Goal: Book appointment/travel/reservation

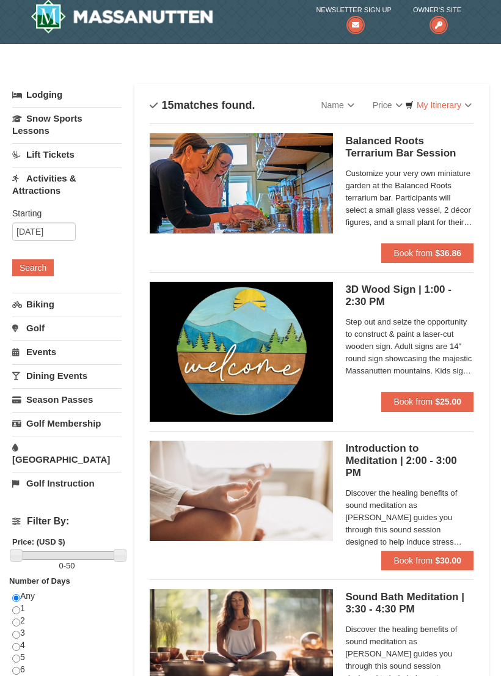
scroll to position [8, 0]
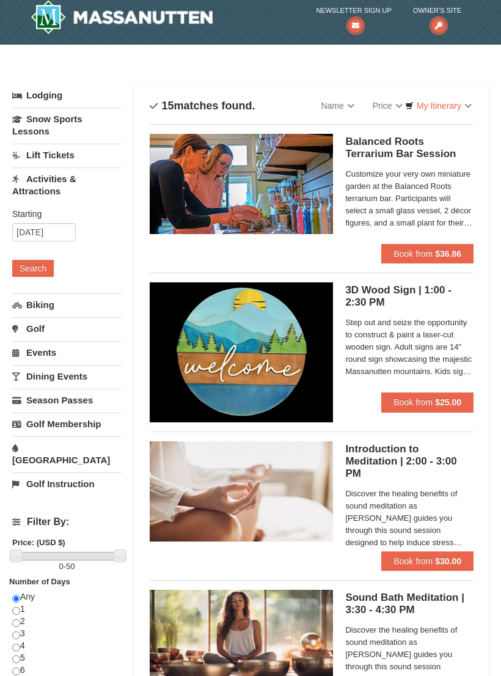
click at [17, 131] on link "Snow Sports Lessons" at bounding box center [66, 125] width 109 height 35
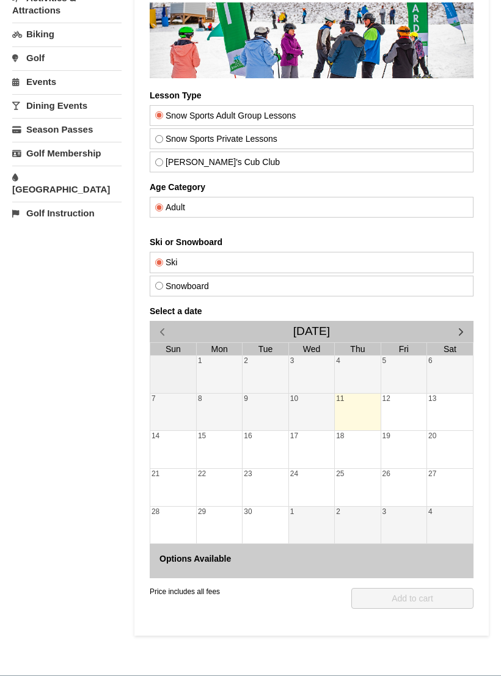
scroll to position [190, 0]
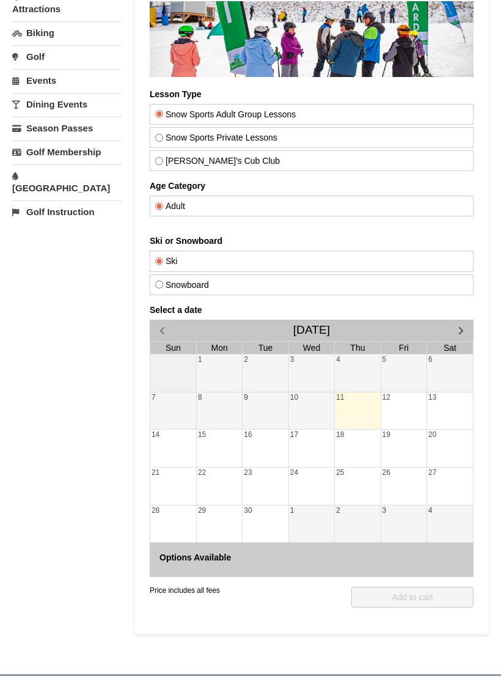
click at [462, 334] on span "button" at bounding box center [461, 331] width 13 height 13
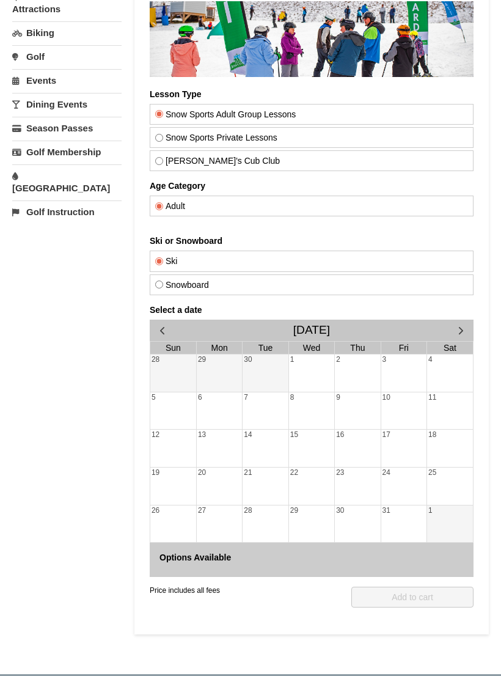
click at [455, 328] on span "button" at bounding box center [461, 331] width 13 height 13
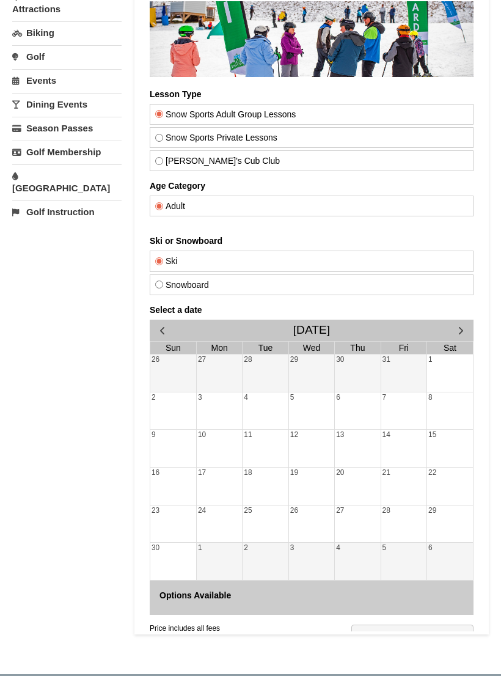
scroll to position [190, 0]
click at [458, 331] on span "button" at bounding box center [461, 330] width 13 height 13
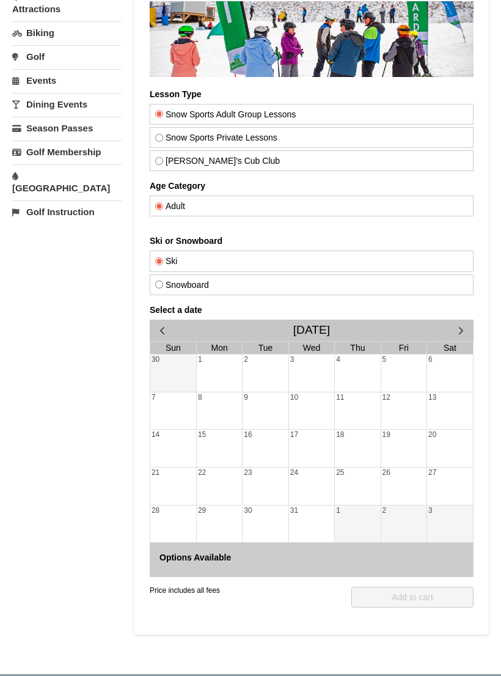
click at [298, 372] on div at bounding box center [311, 374] width 45 height 17
click at [322, 376] on div at bounding box center [311, 374] width 45 height 17
click at [320, 377] on div at bounding box center [311, 374] width 45 height 17
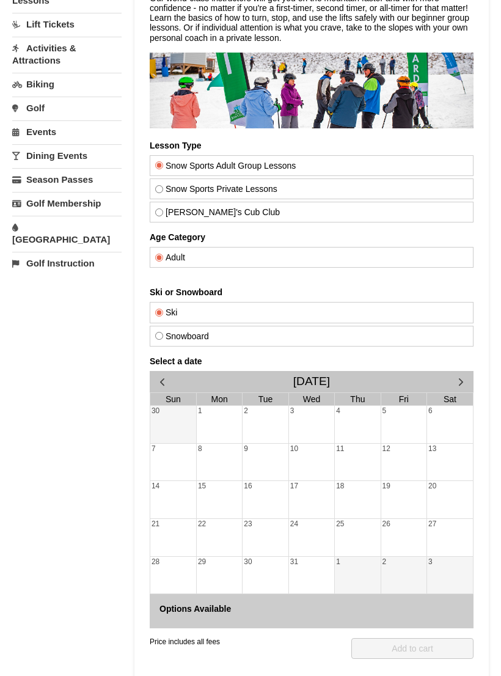
scroll to position [0, 0]
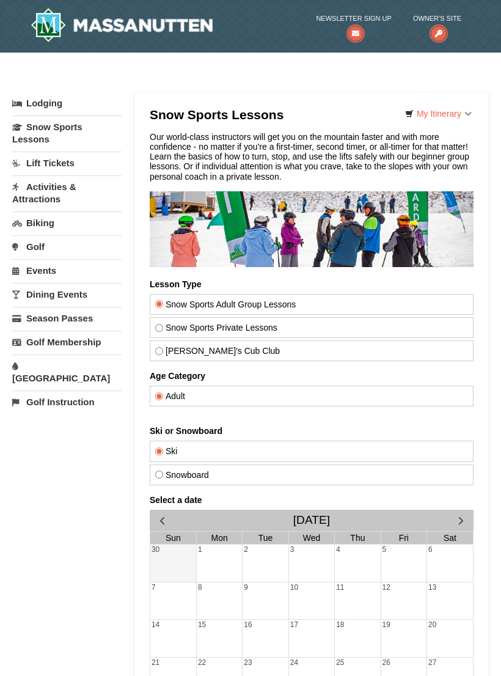
click at [4, 98] on div "× Categories My Itinerary Questions? 1-540-289-9441 Lodging Arrival Please form…" at bounding box center [250, 452] width 501 height 775
click at [17, 109] on link "Lodging" at bounding box center [66, 103] width 109 height 22
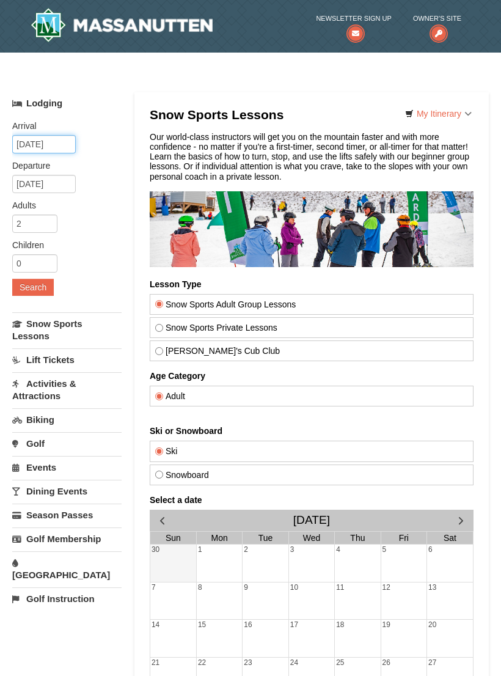
click at [28, 147] on input "09/11/2025" at bounding box center [44, 144] width 64 height 18
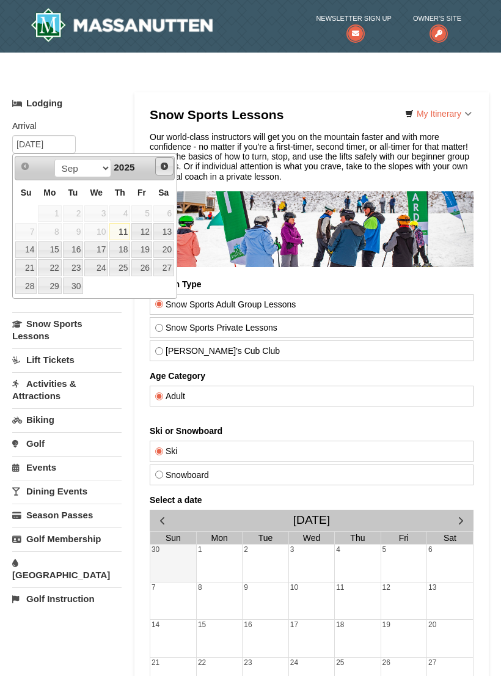
click at [156, 173] on link "Next" at bounding box center [164, 166] width 18 height 18
click at [157, 172] on link "Next" at bounding box center [164, 166] width 18 height 18
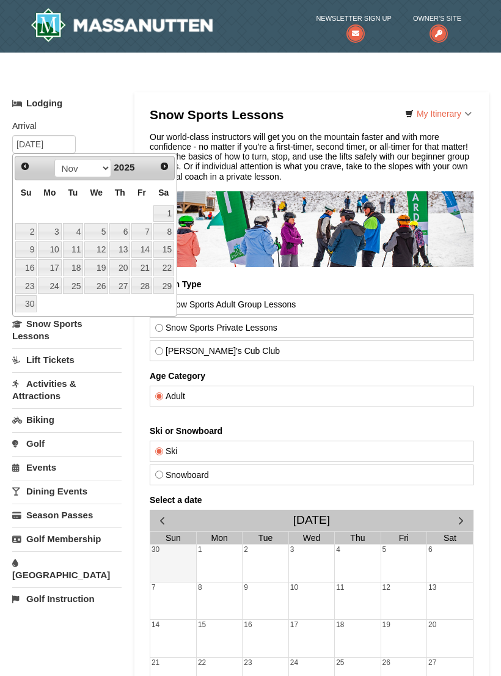
click at [157, 173] on link "Next" at bounding box center [164, 166] width 17 height 17
click at [72, 210] on link "2" at bounding box center [73, 213] width 21 height 17
type input "12/02/2025"
type input "12/03/2025"
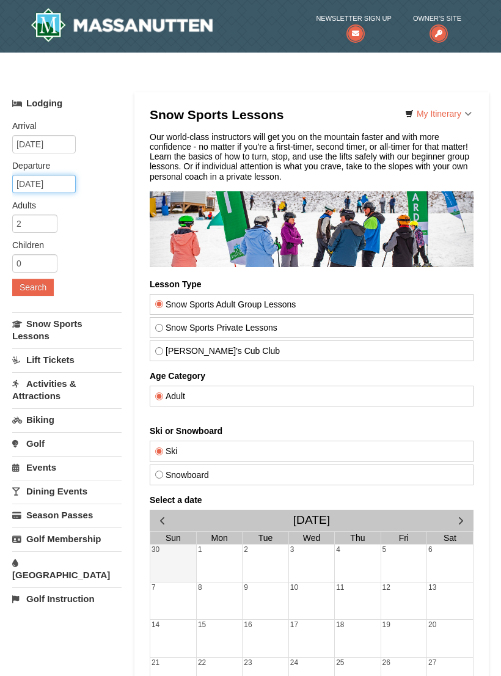
click at [42, 183] on input "12/03/2025" at bounding box center [44, 184] width 64 height 18
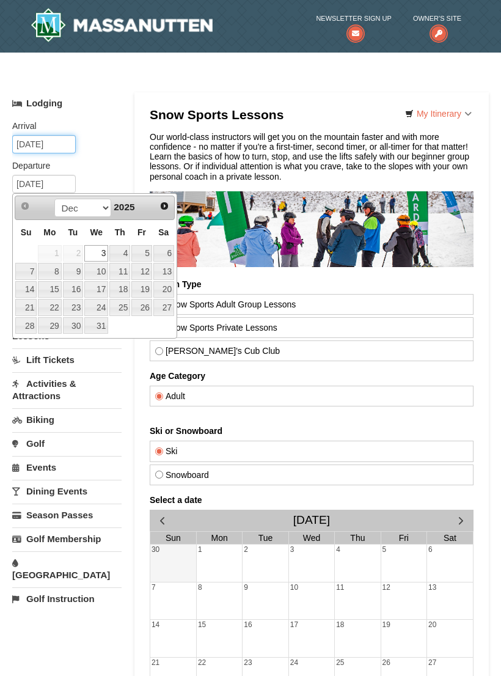
click at [54, 140] on input "12/02/2025" at bounding box center [44, 144] width 64 height 18
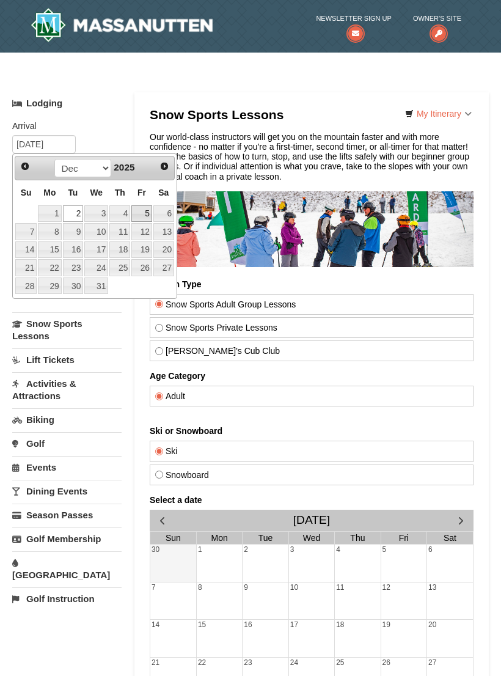
click at [140, 205] on link "5" at bounding box center [141, 213] width 21 height 17
type input "12/05/2025"
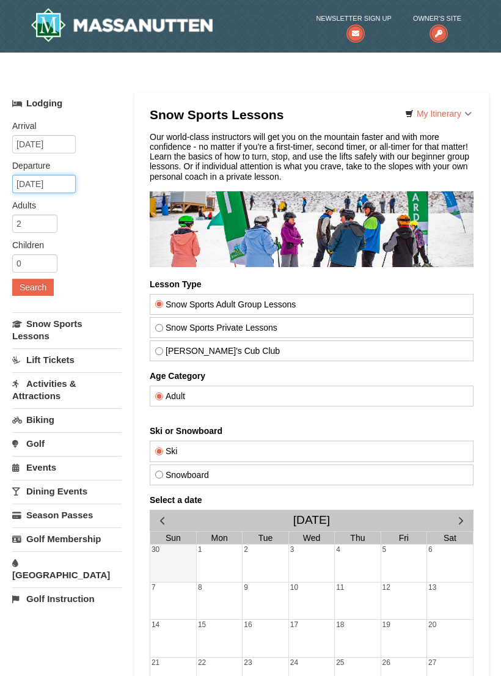
click at [32, 188] on input "12/06/2025" at bounding box center [44, 184] width 64 height 18
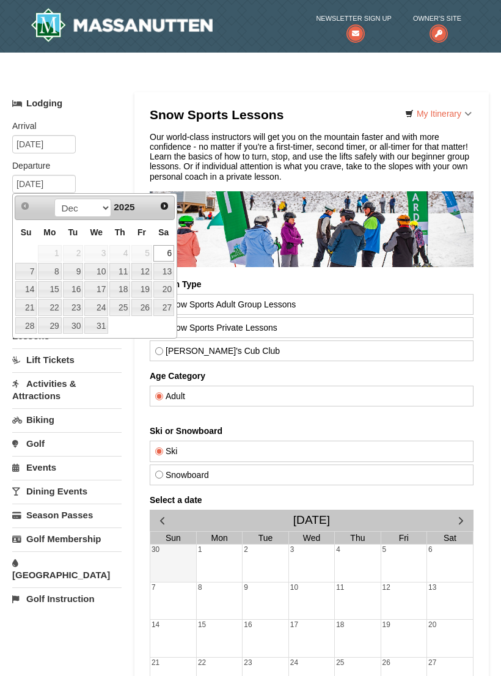
click at [29, 272] on link "7" at bounding box center [25, 271] width 21 height 17
type input "12/07/2025"
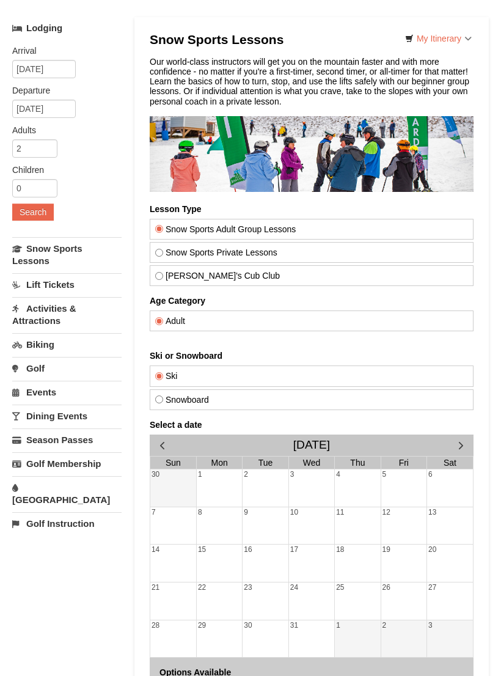
scroll to position [75, 0]
click at [25, 212] on button "Search" at bounding box center [33, 212] width 42 height 17
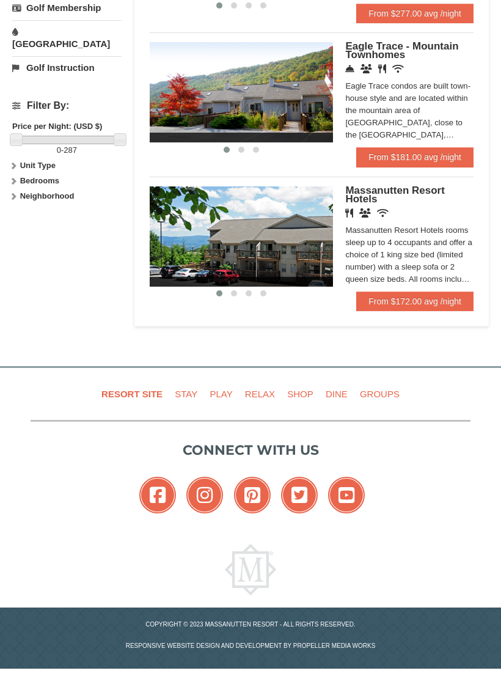
scroll to position [531, 0]
click at [437, 302] on link "From $172.00 avg /night" at bounding box center [415, 302] width 117 height 20
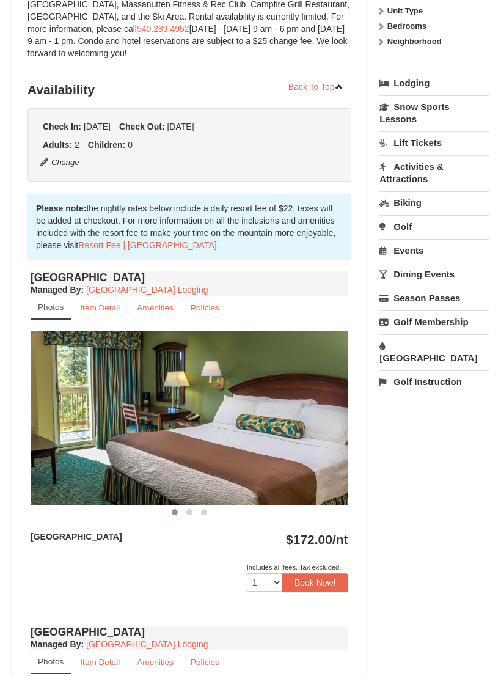
scroll to position [226, 0]
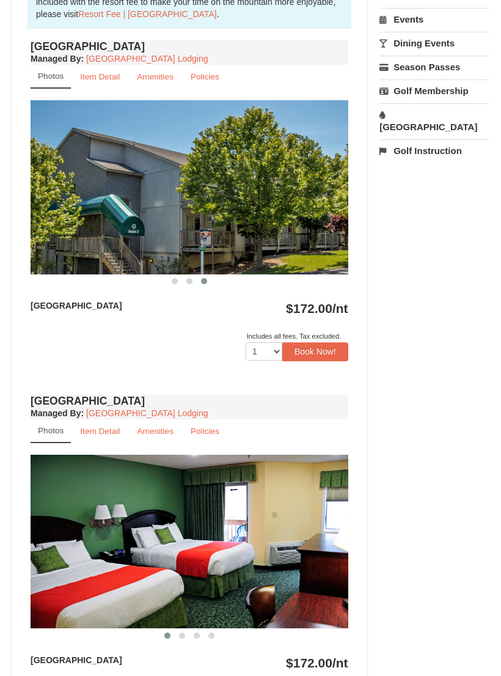
click at [330, 346] on button "Book Now!" at bounding box center [316, 352] width 66 height 18
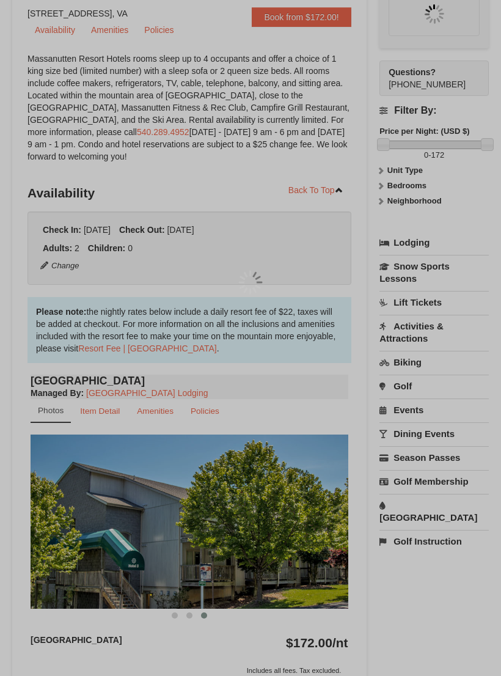
scroll to position [129, 0]
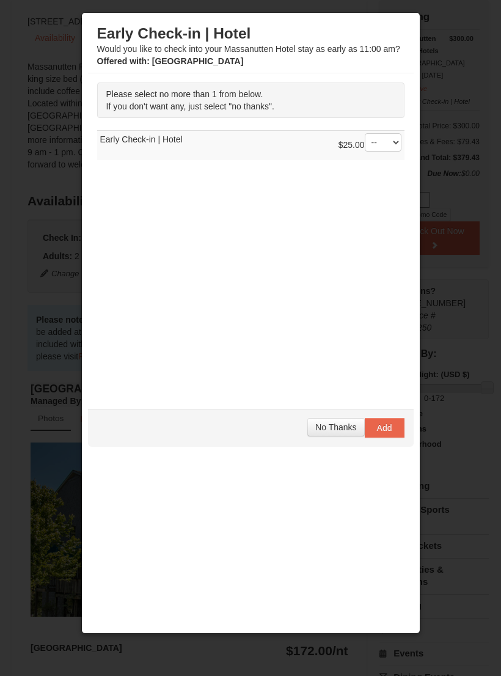
click at [336, 423] on span "No Thanks" at bounding box center [336, 428] width 41 height 10
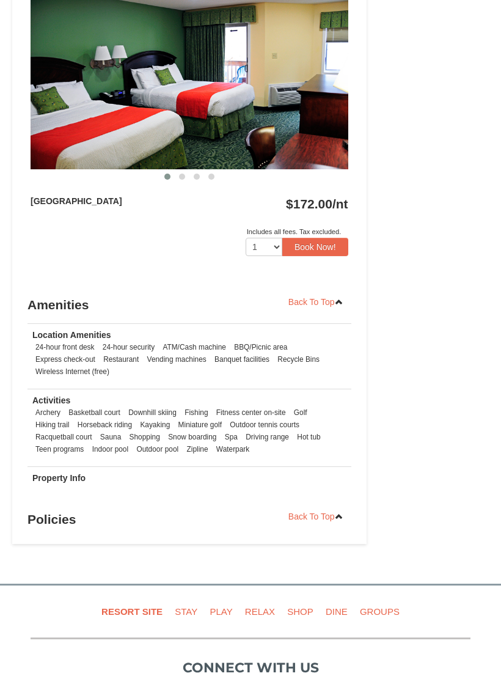
scroll to position [931, 0]
click at [205, 437] on li "Snow boarding" at bounding box center [192, 437] width 54 height 12
click at [208, 434] on li "Snow boarding" at bounding box center [192, 437] width 54 height 12
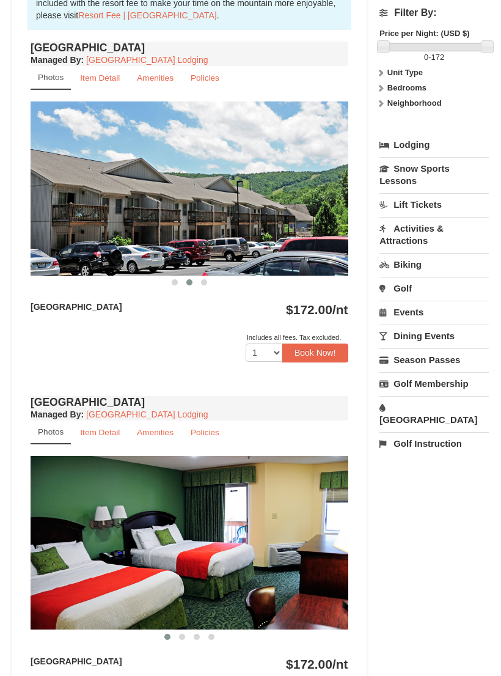
scroll to position [460, 0]
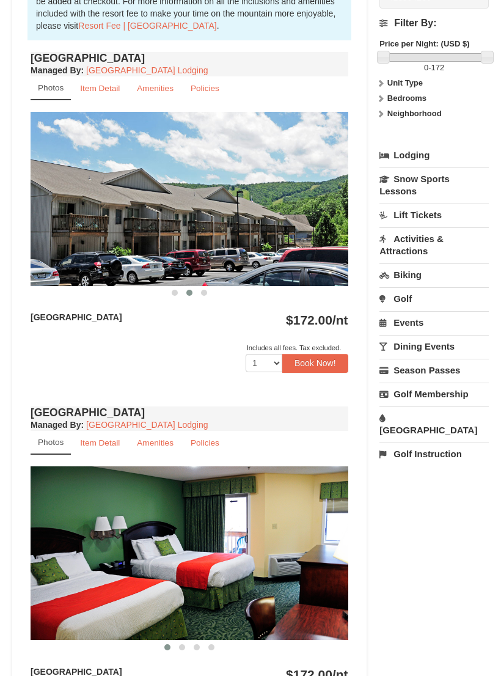
click at [430, 190] on link "Snow Sports Lessons" at bounding box center [434, 185] width 109 height 35
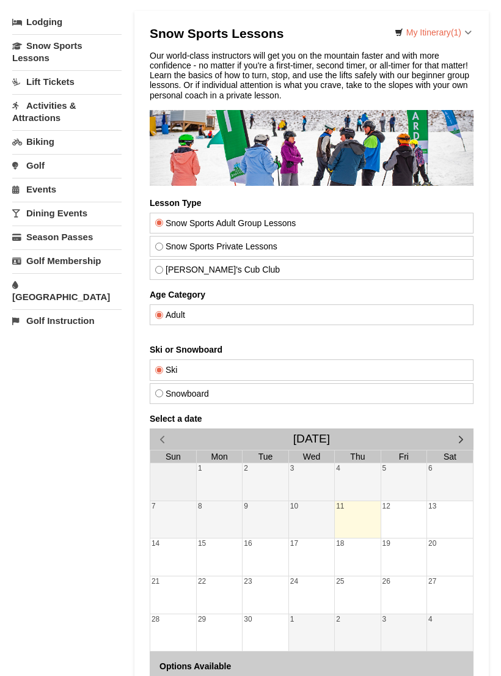
scroll to position [94, 0]
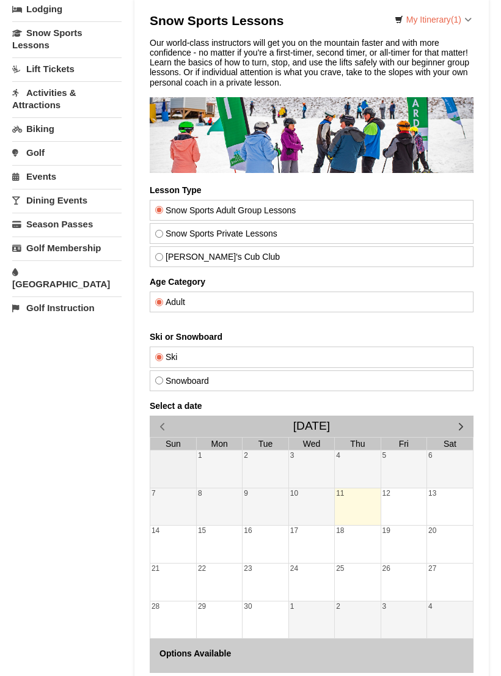
click at [445, 475] on div "6" at bounding box center [450, 469] width 46 height 37
click at [442, 468] on div "6" at bounding box center [450, 469] width 46 height 37
click at [440, 471] on div "6" at bounding box center [450, 469] width 46 height 37
click at [445, 473] on div "6" at bounding box center [450, 469] width 46 height 37
click at [444, 473] on div "6" at bounding box center [450, 469] width 46 height 37
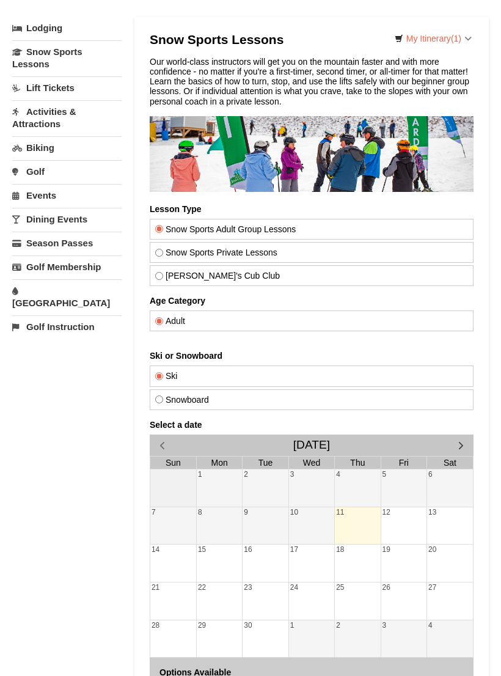
scroll to position [67, 0]
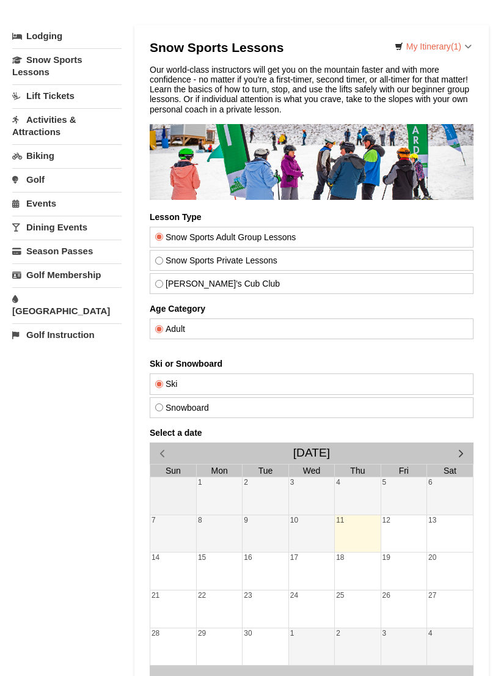
click at [455, 448] on span "button" at bounding box center [461, 453] width 13 height 13
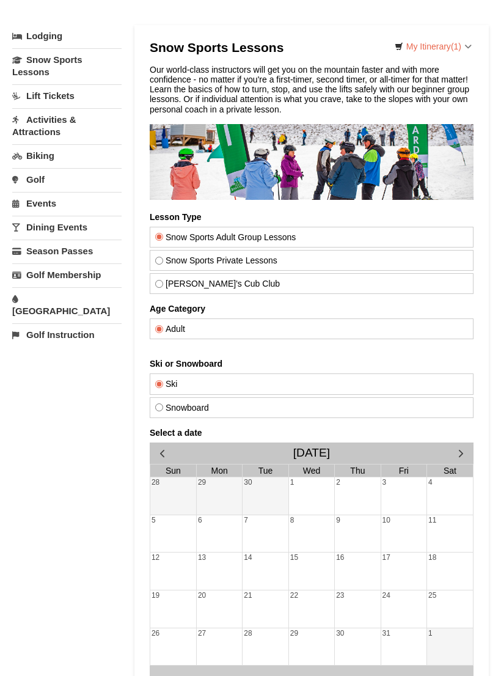
click at [462, 457] on span "button" at bounding box center [461, 453] width 13 height 13
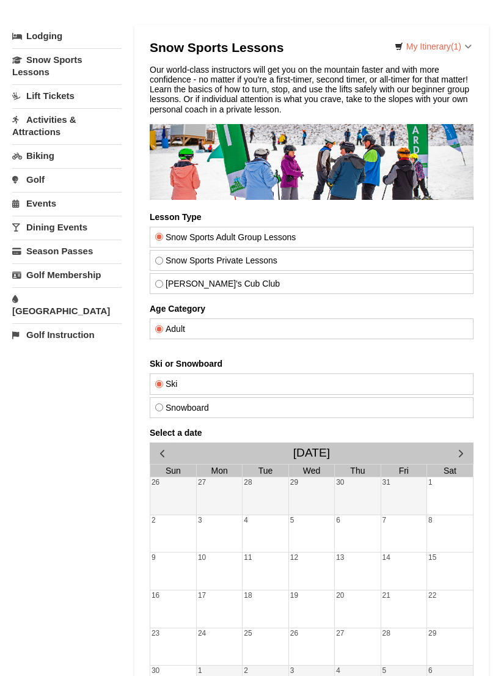
click at [457, 456] on span "button" at bounding box center [461, 453] width 13 height 13
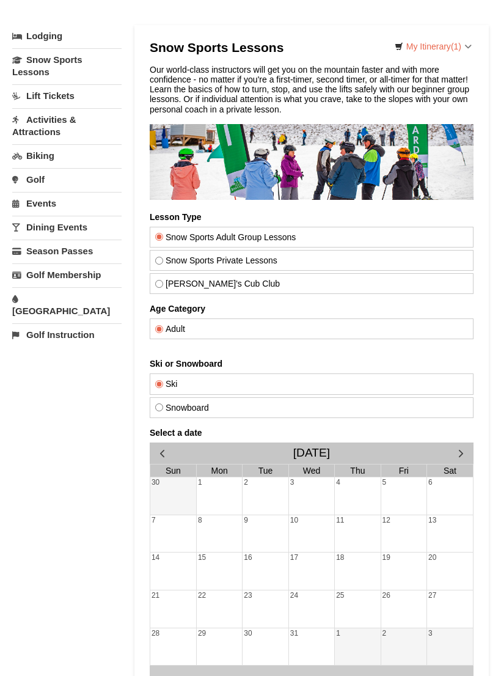
click at [448, 483] on div "6" at bounding box center [450, 483] width 46 height 11
click at [453, 495] on div at bounding box center [450, 497] width 46 height 17
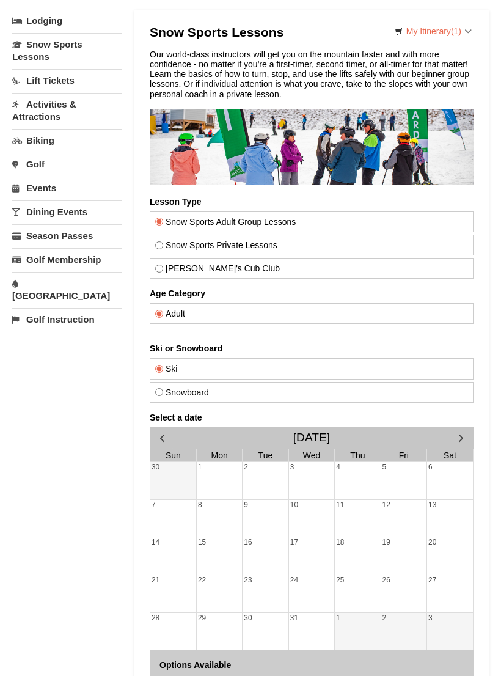
scroll to position [84, 0]
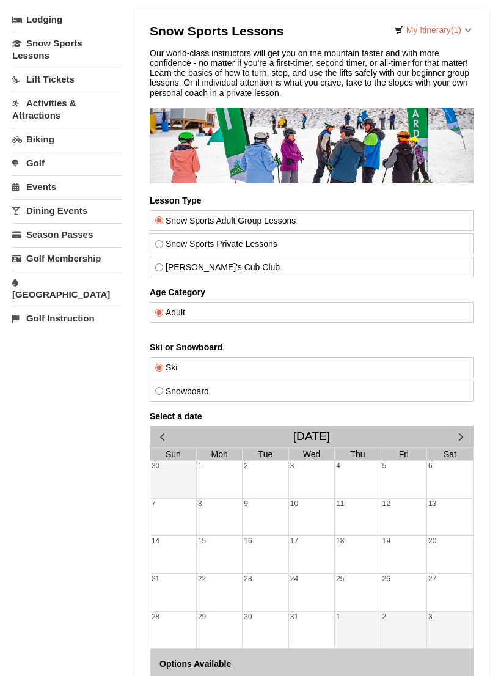
click at [287, 394] on label "Snowboard" at bounding box center [311, 391] width 313 height 10
click at [163, 394] on input "Snowboard" at bounding box center [159, 391] width 8 height 8
radio input "true"
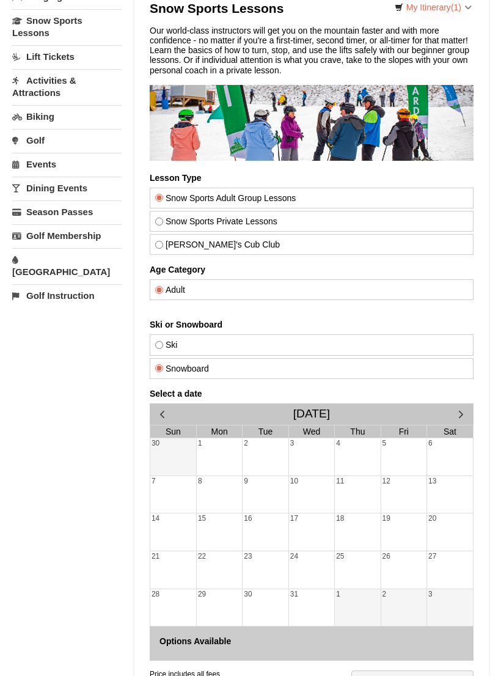
scroll to position [113, 0]
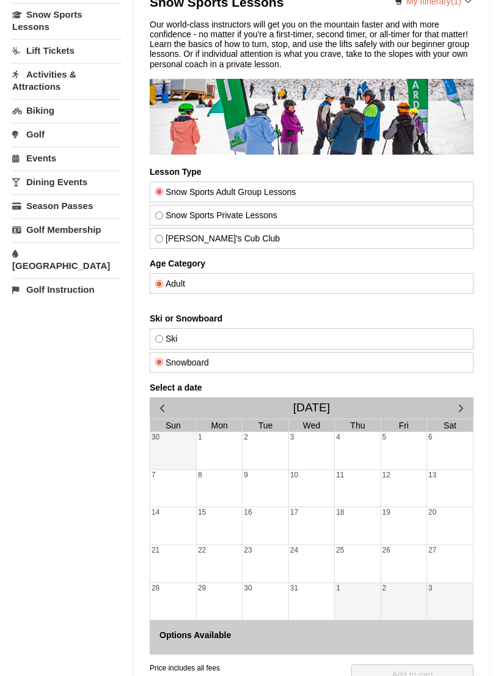
click at [454, 444] on div at bounding box center [450, 452] width 46 height 17
click at [454, 442] on div "6" at bounding box center [450, 437] width 46 height 11
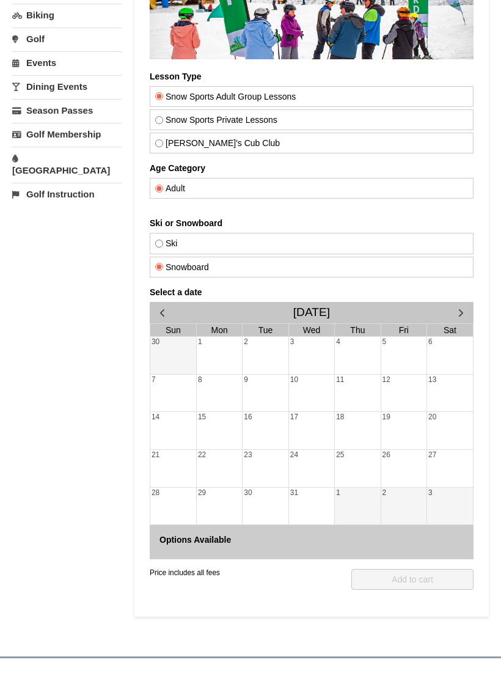
scroll to position [208, 0]
click at [461, 313] on span "button" at bounding box center [461, 312] width 13 height 13
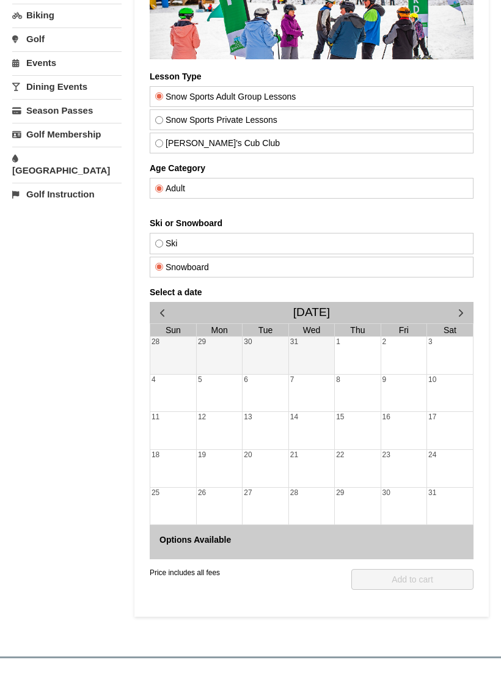
click at [464, 311] on span "button" at bounding box center [461, 312] width 13 height 13
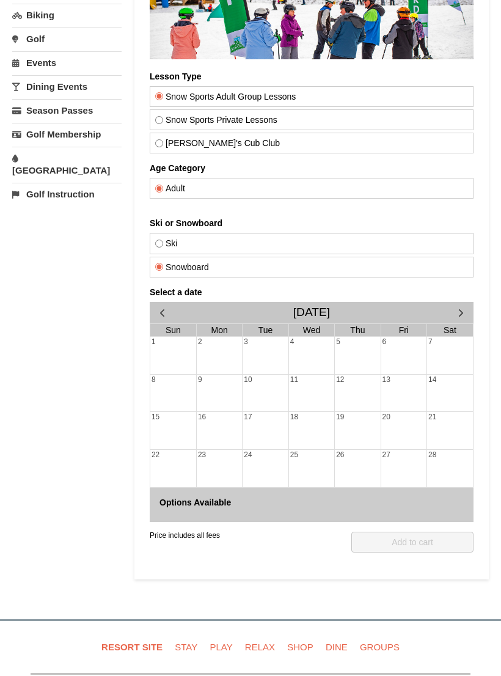
click at [172, 308] on button "button" at bounding box center [162, 312] width 25 height 21
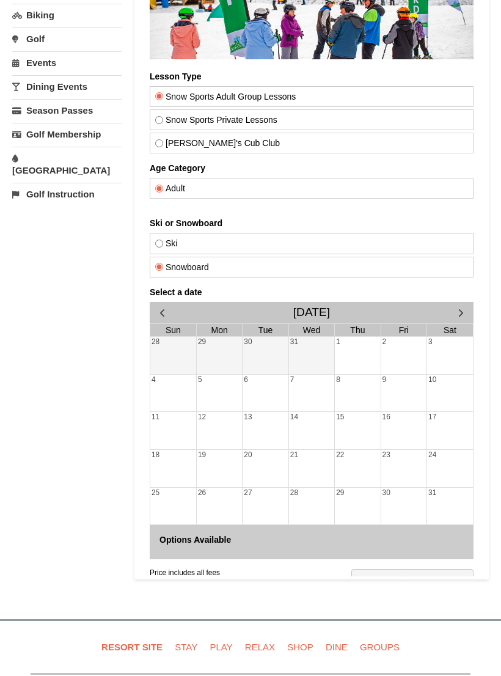
click at [164, 311] on span "button" at bounding box center [162, 312] width 13 height 13
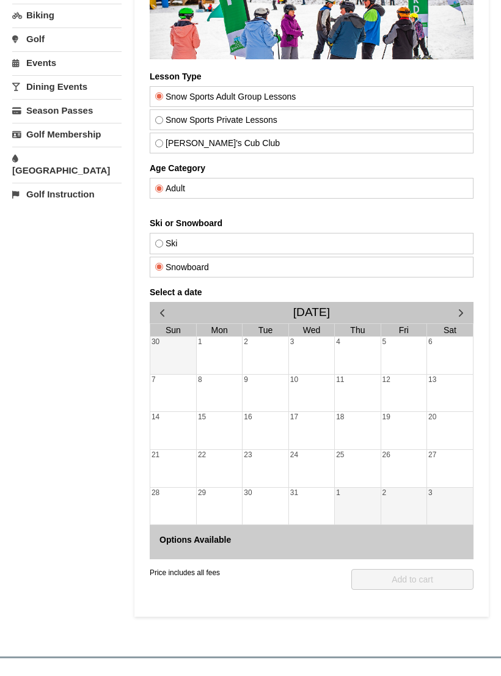
click at [171, 306] on button "button" at bounding box center [162, 312] width 25 height 21
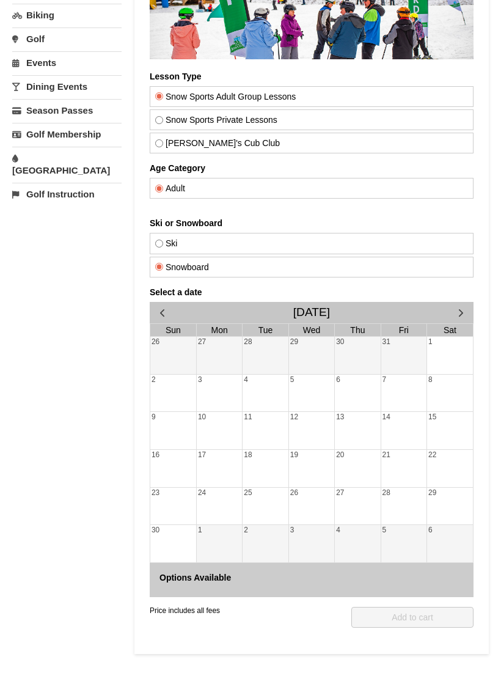
click at [172, 307] on button "button" at bounding box center [162, 312] width 25 height 21
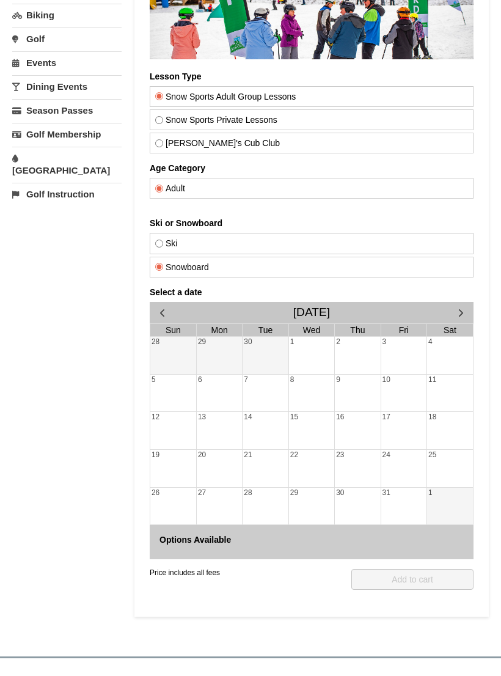
click at [174, 305] on button "button" at bounding box center [162, 312] width 25 height 21
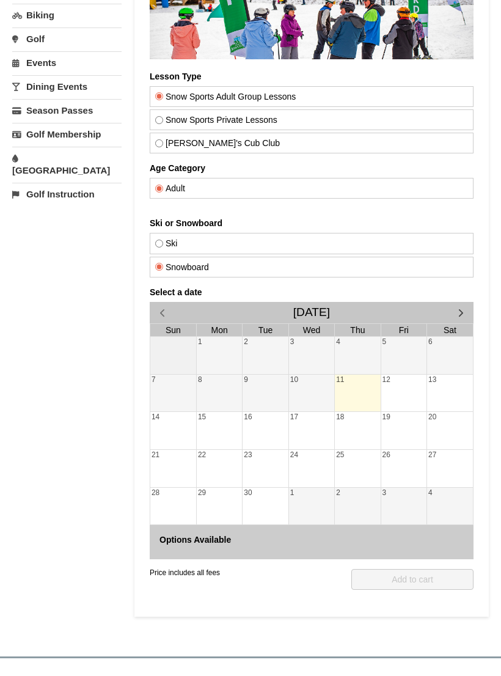
click at [357, 386] on div at bounding box center [357, 394] width 45 height 17
click at [393, 393] on div at bounding box center [404, 394] width 45 height 17
click at [413, 443] on div "19" at bounding box center [404, 430] width 45 height 37
click at [366, 479] on div "25" at bounding box center [357, 468] width 45 height 37
click at [304, 501] on div at bounding box center [311, 507] width 45 height 17
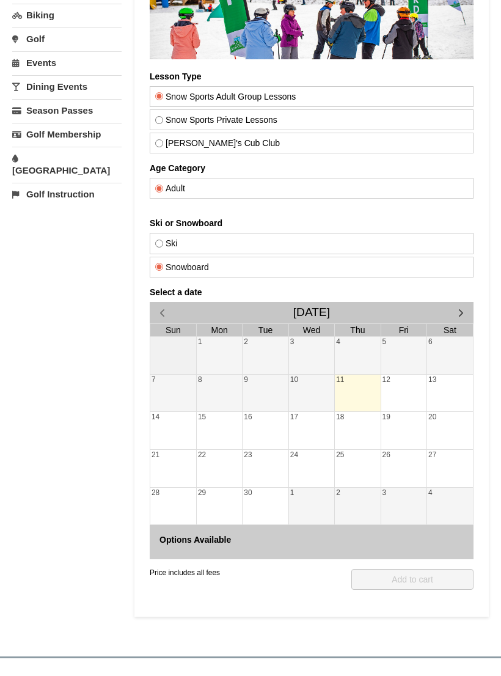
click at [251, 480] on div "23" at bounding box center [265, 468] width 45 height 37
click at [223, 418] on div "15" at bounding box center [219, 417] width 45 height 11
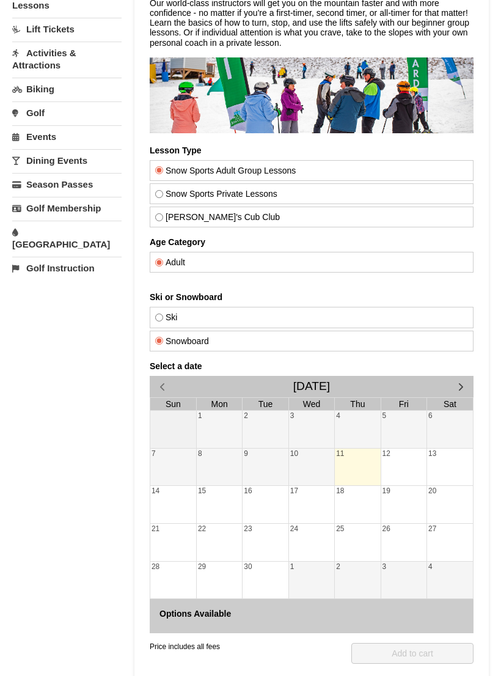
click at [459, 388] on span "button" at bounding box center [461, 386] width 13 height 13
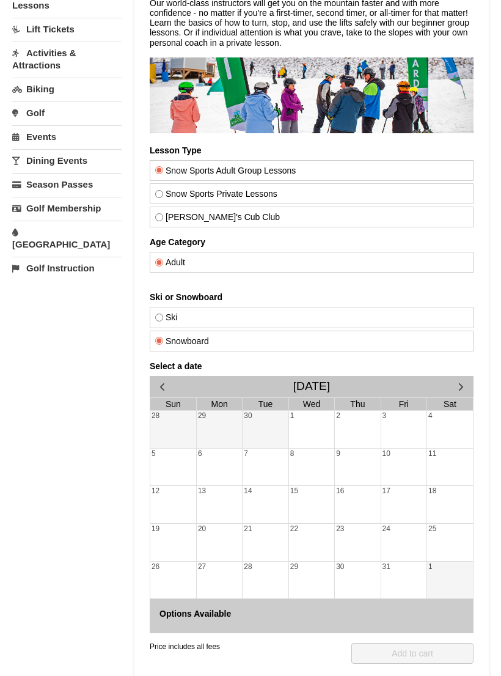
click at [459, 387] on span "button" at bounding box center [461, 386] width 13 height 13
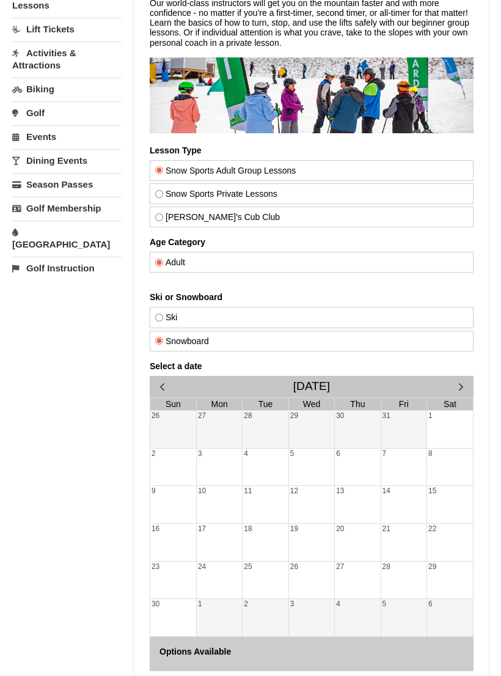
click at [455, 390] on span "button" at bounding box center [461, 386] width 13 height 13
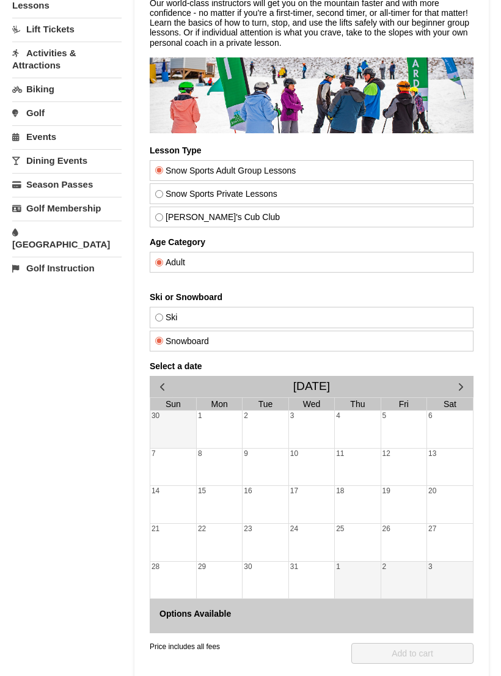
click at [452, 437] on div at bounding box center [450, 431] width 46 height 17
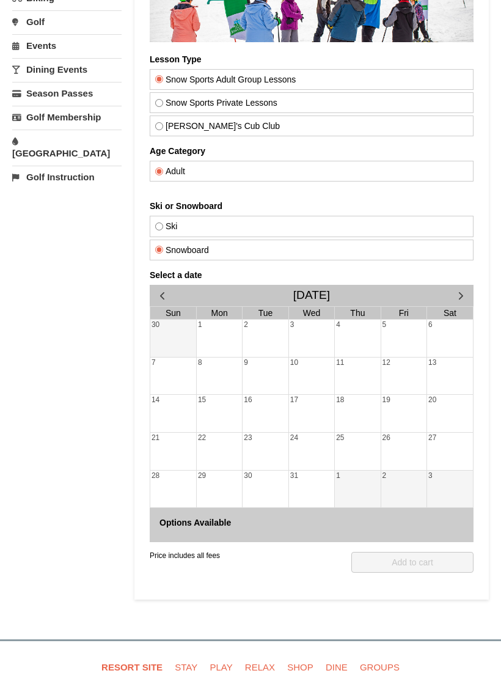
scroll to position [231, 0]
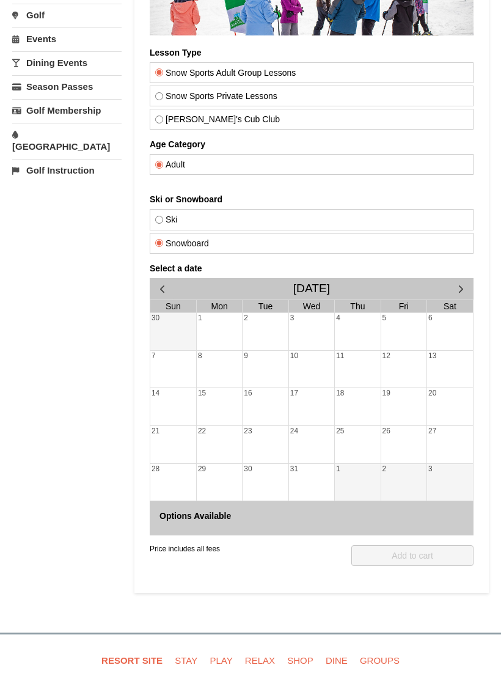
click at [451, 345] on div "6" at bounding box center [450, 332] width 46 height 37
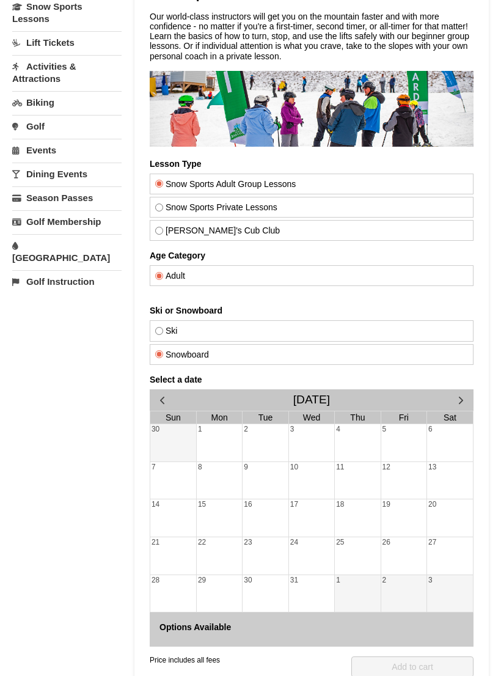
scroll to position [111, 0]
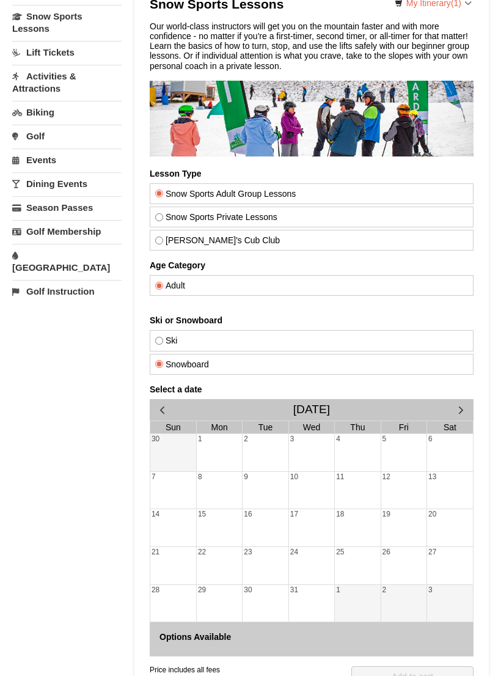
click at [396, 336] on label "Ski" at bounding box center [311, 341] width 313 height 10
click at [163, 337] on input "Ski" at bounding box center [159, 341] width 8 height 8
radio input "true"
click at [450, 434] on div "6" at bounding box center [450, 439] width 46 height 11
click at [448, 431] on link "Sat" at bounding box center [451, 427] width 18 height 12
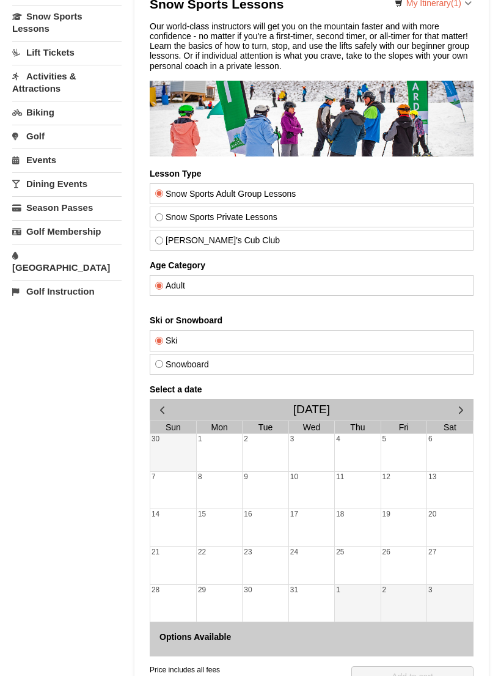
click at [446, 446] on div at bounding box center [450, 454] width 46 height 17
click at [422, 446] on div at bounding box center [404, 454] width 45 height 17
click at [398, 448] on div at bounding box center [404, 454] width 45 height 17
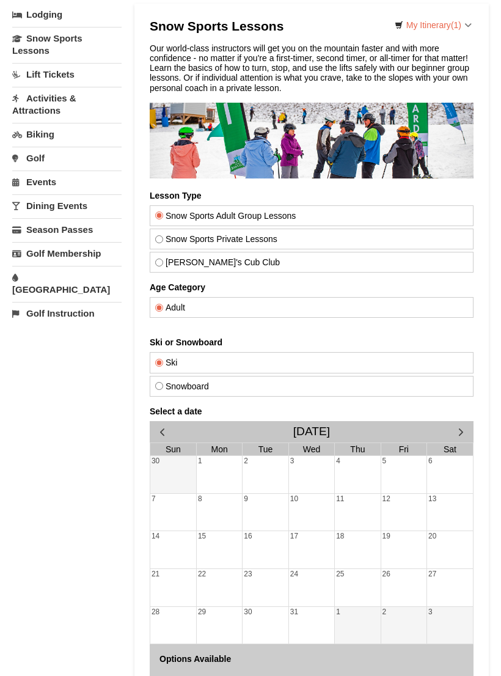
scroll to position [85, 0]
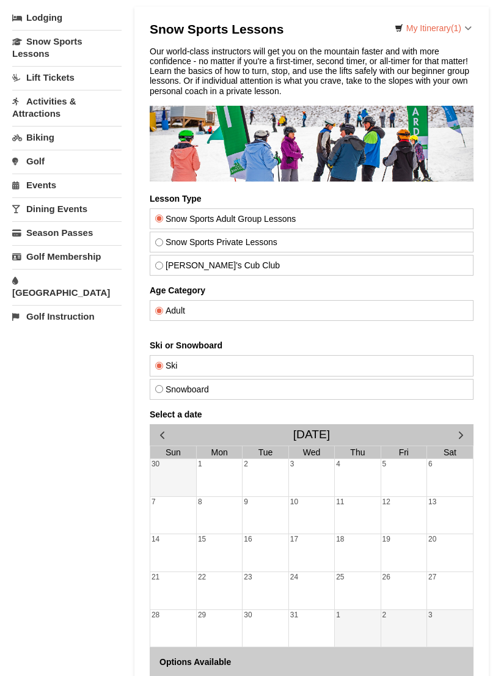
click at [98, 56] on link "Snow Sports Lessons" at bounding box center [66, 48] width 109 height 35
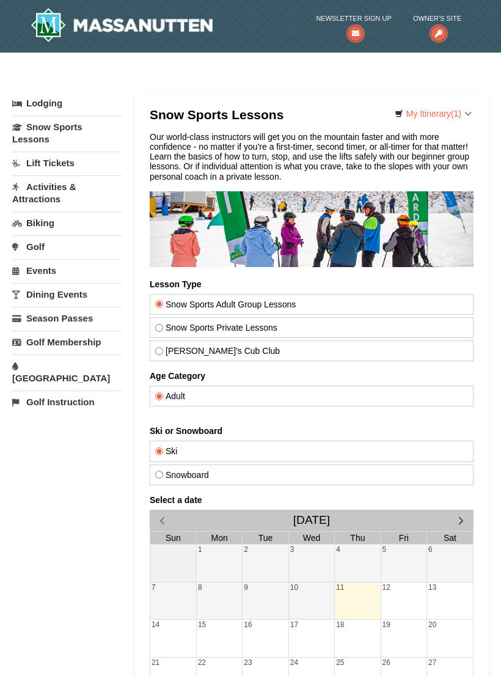
click at [462, 110] on link "My Itinerary (1)" at bounding box center [433, 114] width 93 height 18
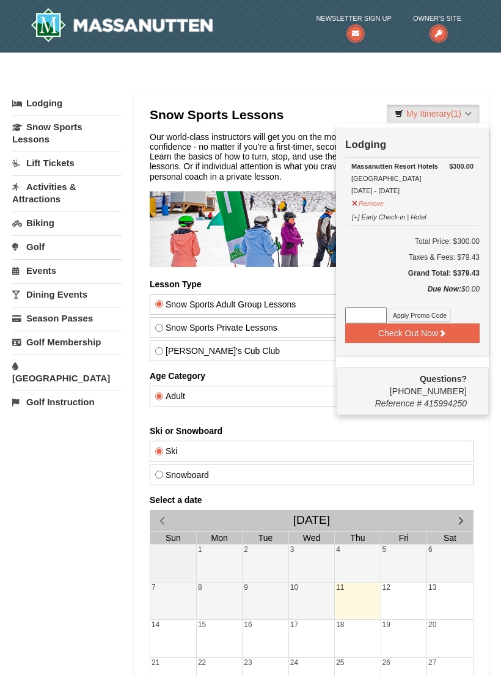
click at [473, 115] on div at bounding box center [250, 338] width 501 height 676
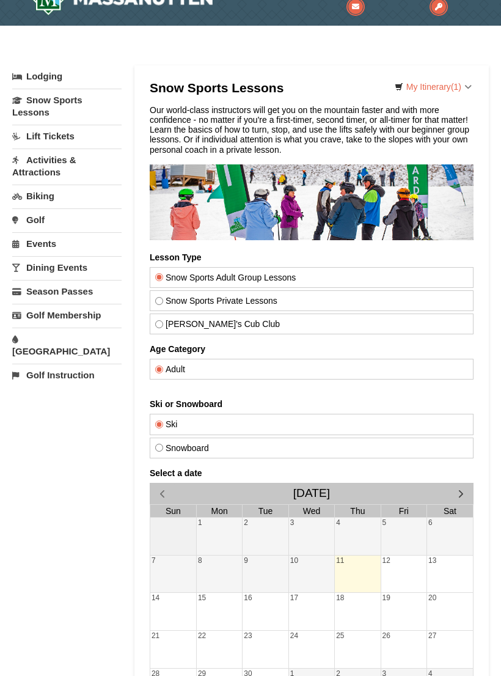
scroll to position [28, 0]
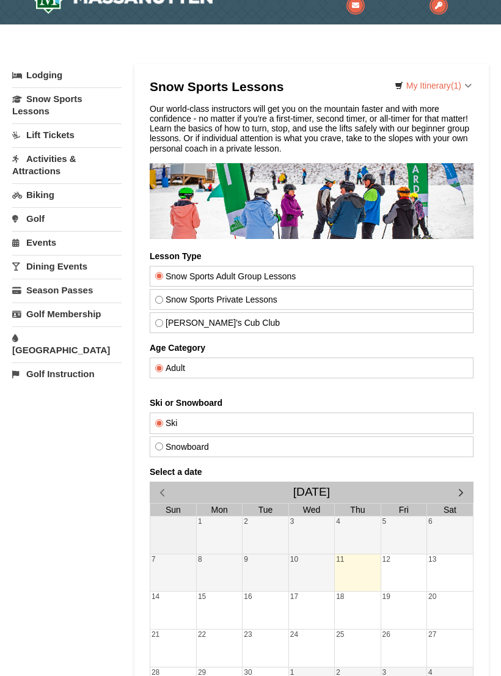
click at [287, 303] on label "Snow Sports Private Lessons" at bounding box center [311, 300] width 313 height 10
click at [163, 303] on input "Snow Sports Private Lessons" at bounding box center [159, 300] width 8 height 8
radio input "true"
click at [275, 318] on label "[PERSON_NAME]'s Cub Club" at bounding box center [311, 323] width 313 height 10
click at [163, 319] on input "[PERSON_NAME]'s Cub Club" at bounding box center [159, 323] width 8 height 8
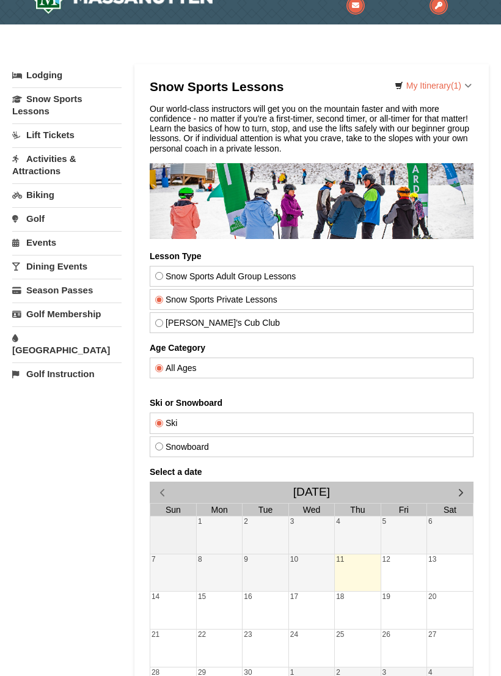
radio input "true"
click at [298, 363] on label "Child" at bounding box center [311, 368] width 313 height 10
click at [163, 364] on input "Child" at bounding box center [159, 368] width 8 height 8
click at [331, 300] on label "Snow Sports Private Lessons" at bounding box center [311, 300] width 313 height 10
click at [163, 300] on input "Snow Sports Private Lessons" at bounding box center [159, 300] width 8 height 8
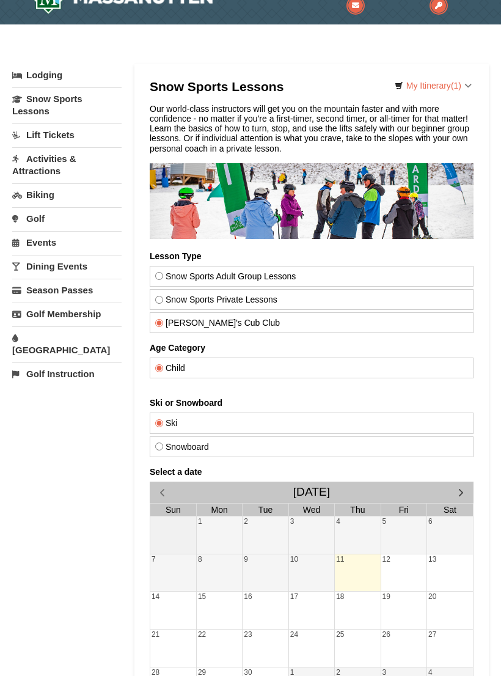
radio input "true"
click at [455, 487] on span "button" at bounding box center [461, 492] width 13 height 13
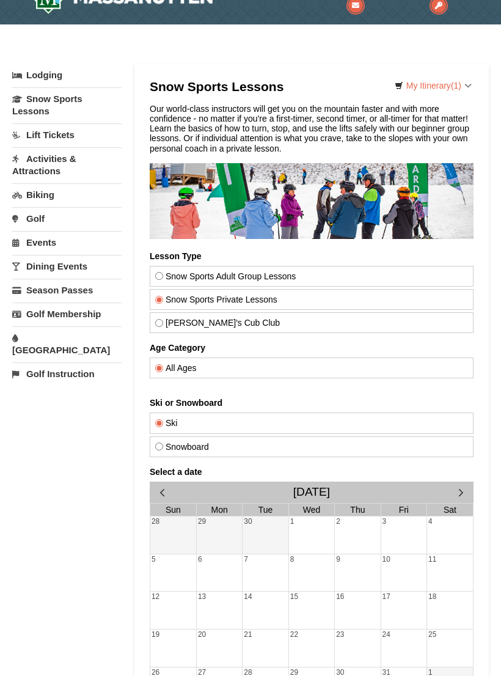
click at [466, 489] on span "button" at bounding box center [461, 492] width 13 height 13
click at [413, 549] on div "31" at bounding box center [404, 535] width 45 height 37
click at [446, 529] on div at bounding box center [450, 536] width 46 height 17
click at [456, 530] on div at bounding box center [450, 536] width 46 height 17
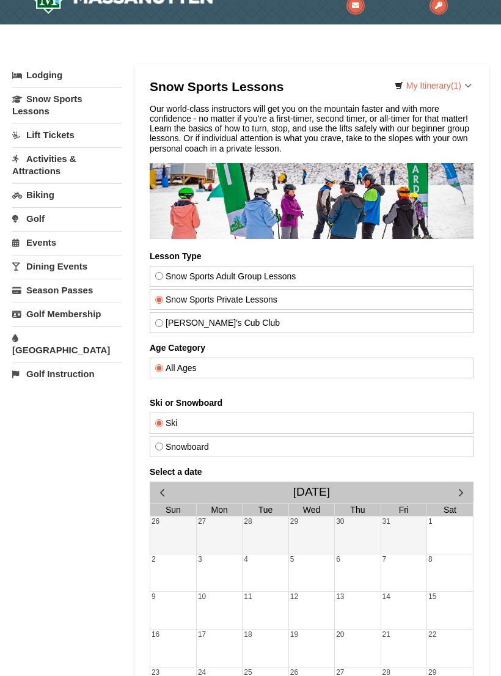
click at [462, 492] on span "button" at bounding box center [461, 492] width 13 height 13
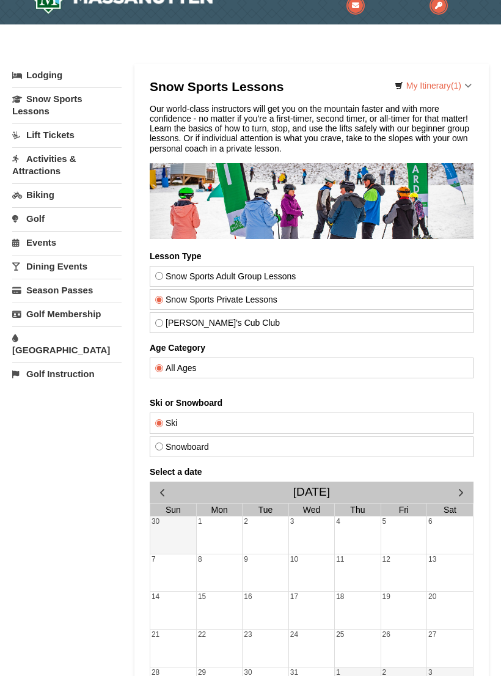
click at [409, 272] on label "Snow Sports Adult Group Lessons" at bounding box center [311, 277] width 313 height 10
click at [163, 272] on input "Snow Sports Adult Group Lessons" at bounding box center [159, 276] width 8 height 8
radio input "true"
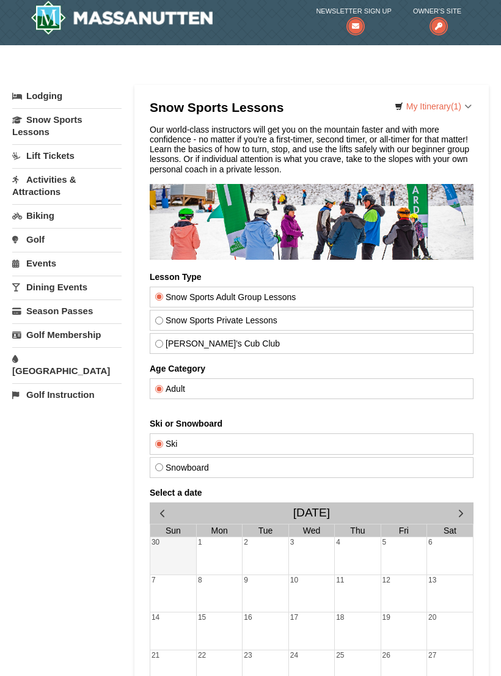
scroll to position [0, 0]
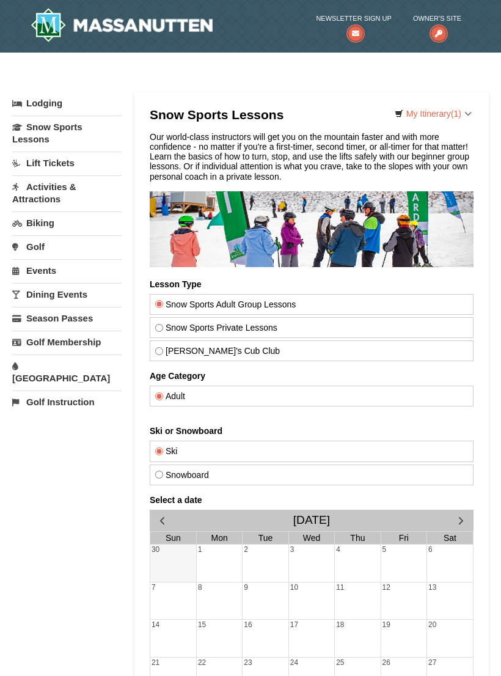
click at [95, 248] on link "Golf" at bounding box center [66, 246] width 109 height 23
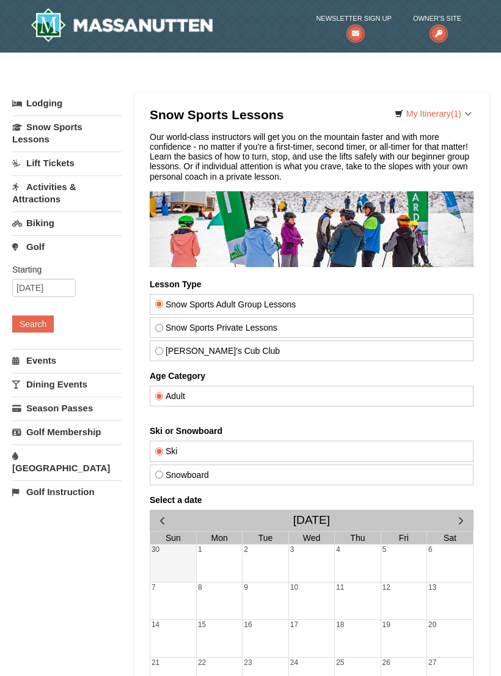
click at [105, 165] on link "Lift Tickets" at bounding box center [66, 163] width 109 height 23
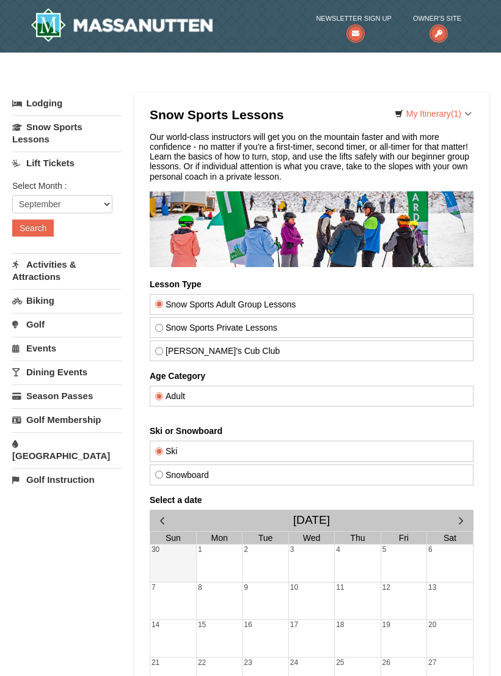
click at [109, 143] on link "Snow Sports Lessons" at bounding box center [66, 133] width 109 height 35
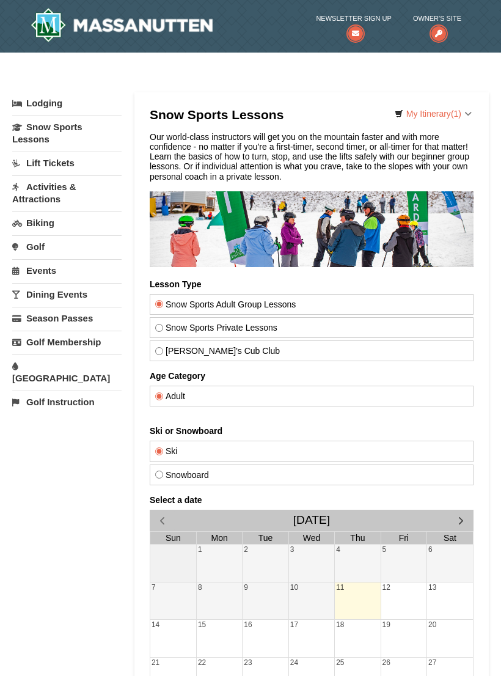
click at [97, 181] on link "Activities & Attractions" at bounding box center [66, 193] width 109 height 35
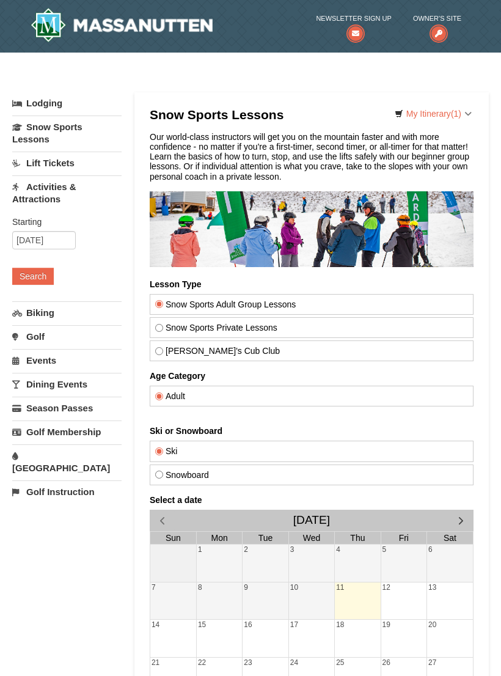
click at [103, 171] on link "Lift Tickets" at bounding box center [66, 163] width 109 height 23
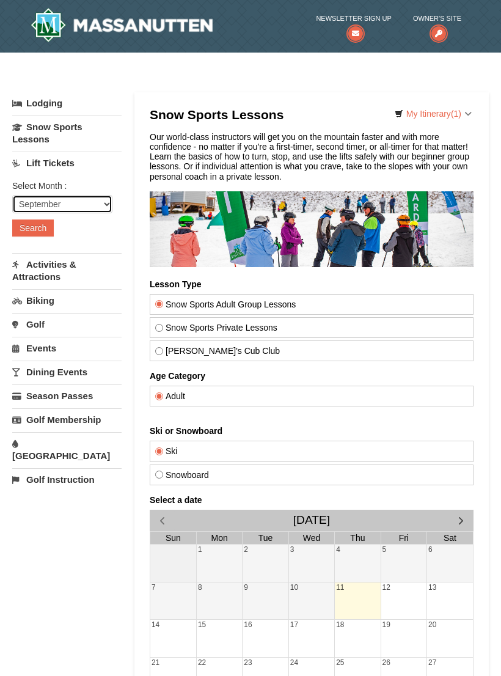
click at [83, 205] on select "September October November December January February March April May June July …" at bounding box center [62, 204] width 100 height 18
click at [95, 207] on select "September October November December January February March April May June July …" at bounding box center [62, 204] width 100 height 18
select select "12"
click at [49, 223] on button "Search" at bounding box center [33, 228] width 42 height 17
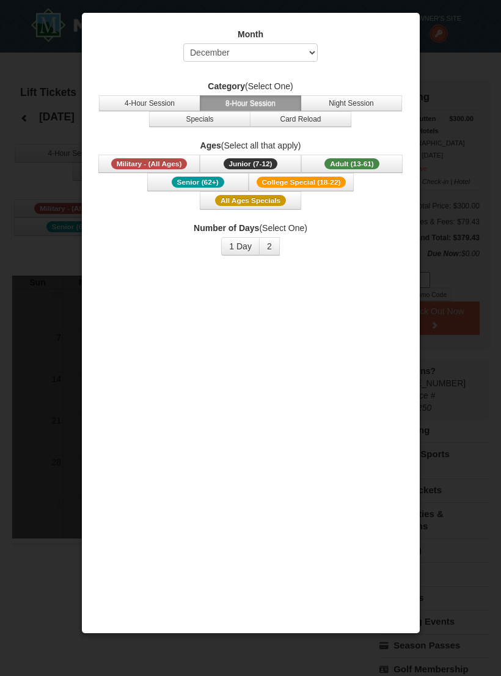
select select "12"
click at [186, 103] on button "4-Hour Session" at bounding box center [150, 103] width 102 height 16
click at [270, 245] on button "2" at bounding box center [269, 246] width 21 height 18
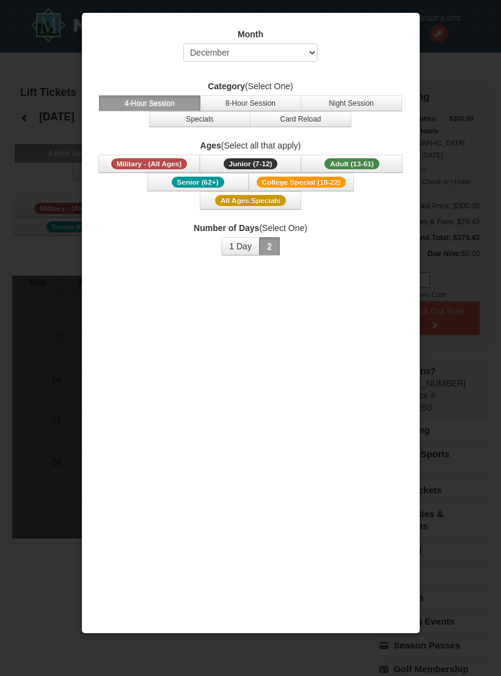
click at [254, 238] on button "1 Day" at bounding box center [240, 246] width 39 height 18
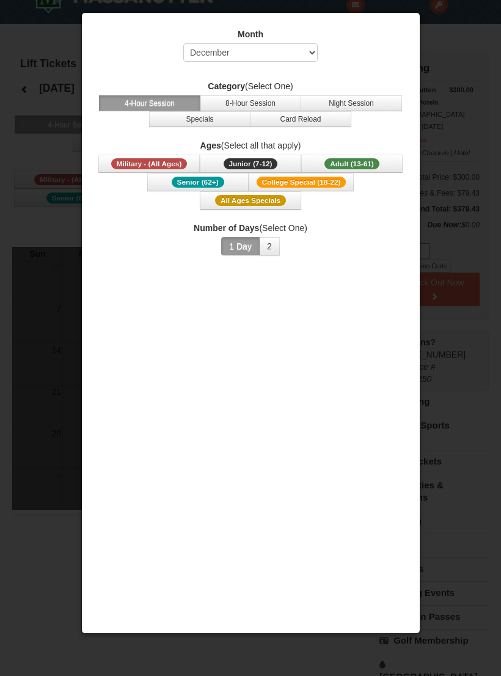
scroll to position [30, 0]
click at [422, 163] on div at bounding box center [250, 338] width 501 height 676
click at [421, 163] on div at bounding box center [250, 338] width 501 height 676
click at [325, 180] on span "College Special (18-22)" at bounding box center [302, 182] width 90 height 11
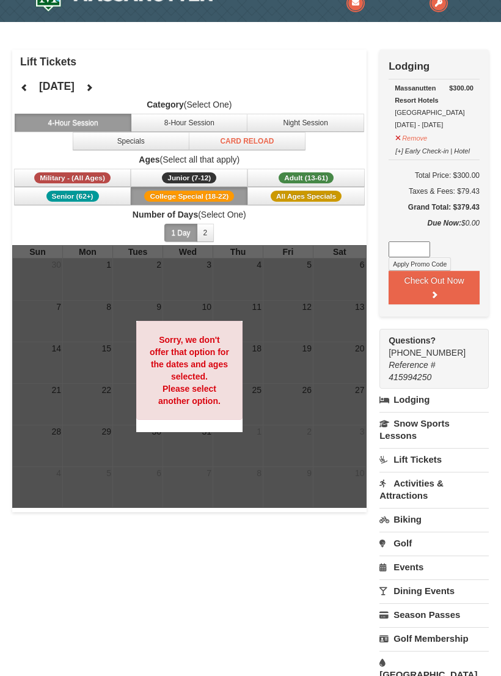
click at [190, 235] on button "1 Day" at bounding box center [181, 233] width 32 height 18
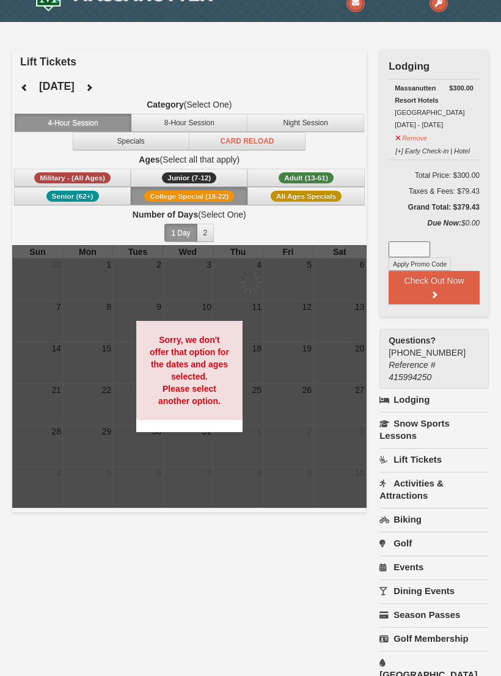
click at [210, 229] on button "2" at bounding box center [206, 233] width 18 height 18
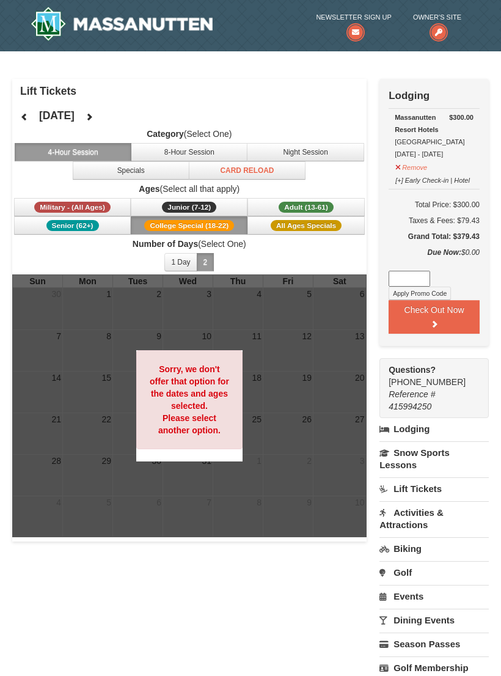
scroll to position [0, 0]
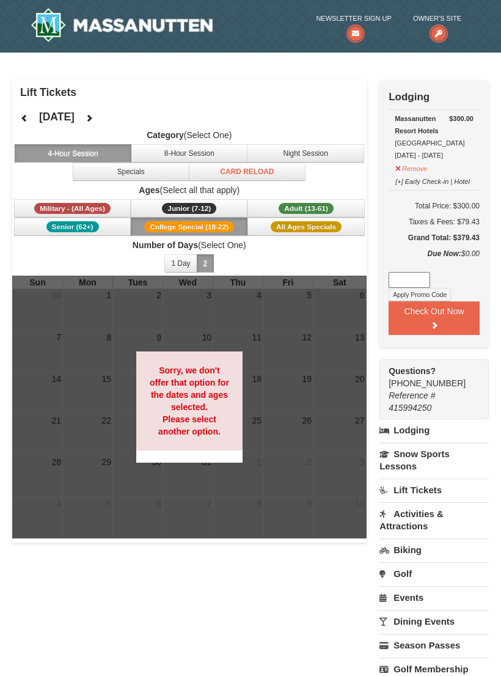
click at [234, 162] on button "8-Hour Session" at bounding box center [189, 153] width 117 height 18
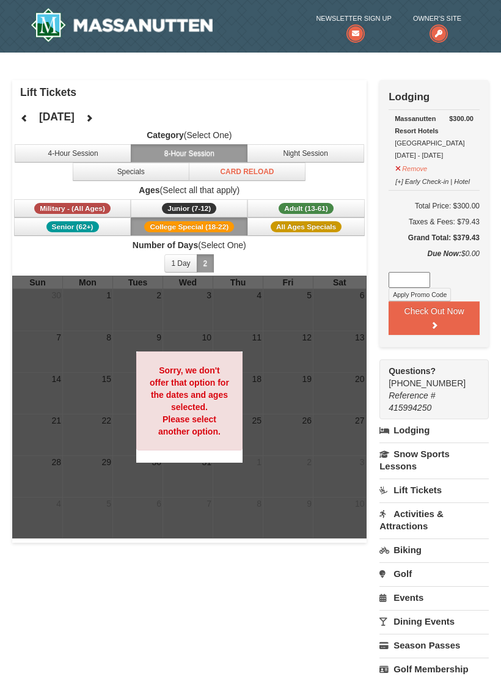
click at [312, 152] on button "Night Session" at bounding box center [305, 153] width 117 height 18
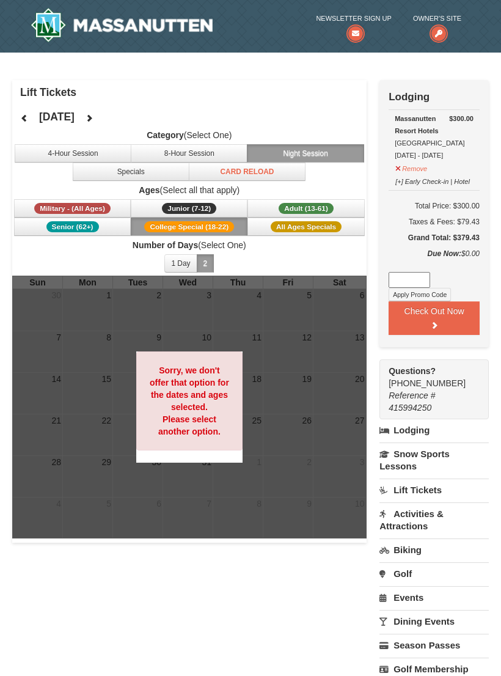
click at [264, 170] on button "Card Reload" at bounding box center [247, 172] width 117 height 18
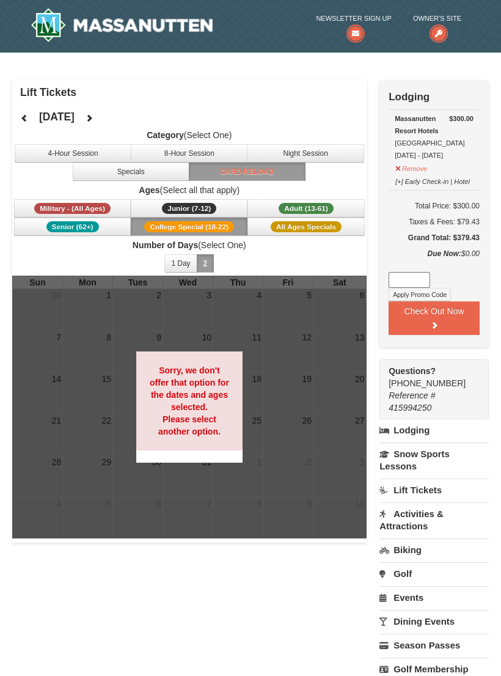
click at [175, 175] on button "Specials" at bounding box center [131, 172] width 117 height 18
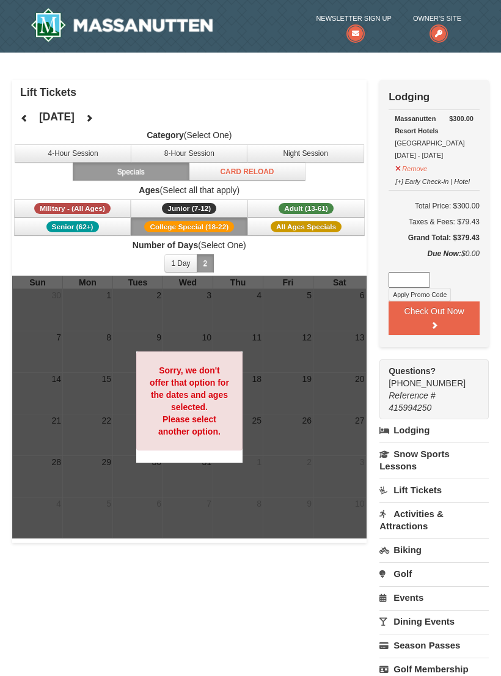
click at [412, 172] on button "[+] Early Check-in | Hotel" at bounding box center [433, 179] width 76 height 15
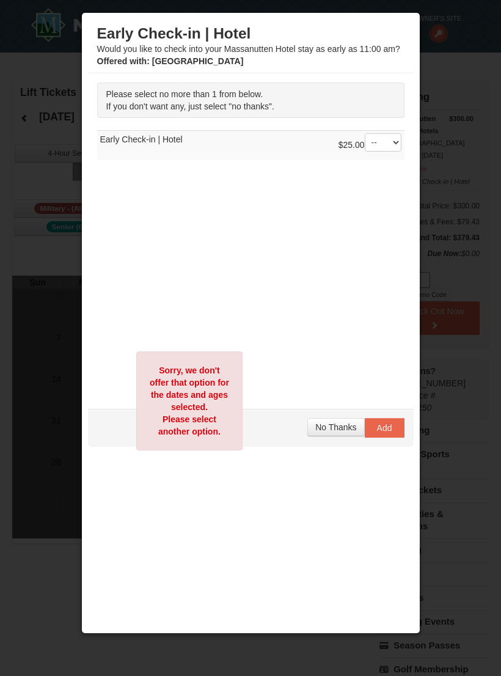
click at [340, 424] on span "No Thanks" at bounding box center [336, 428] width 41 height 10
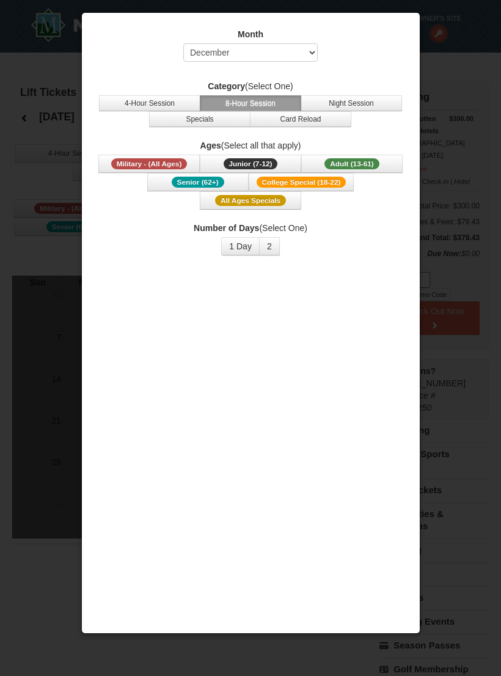
select select "12"
